Goal: Task Accomplishment & Management: Complete application form

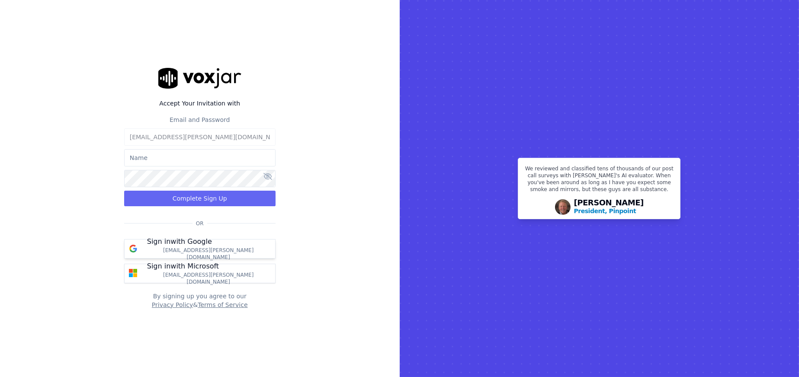
click at [199, 247] on p "Sign in with Google" at bounding box center [179, 242] width 65 height 10
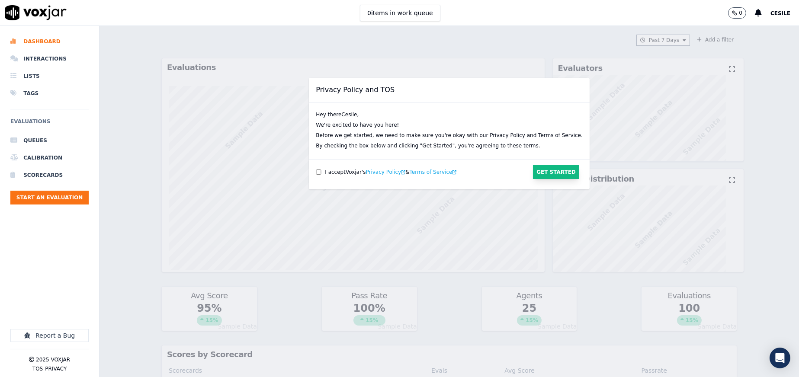
click at [540, 173] on button "Get Started" at bounding box center [556, 172] width 46 height 14
